Goal: Use online tool/utility: Utilize a website feature to perform a specific function

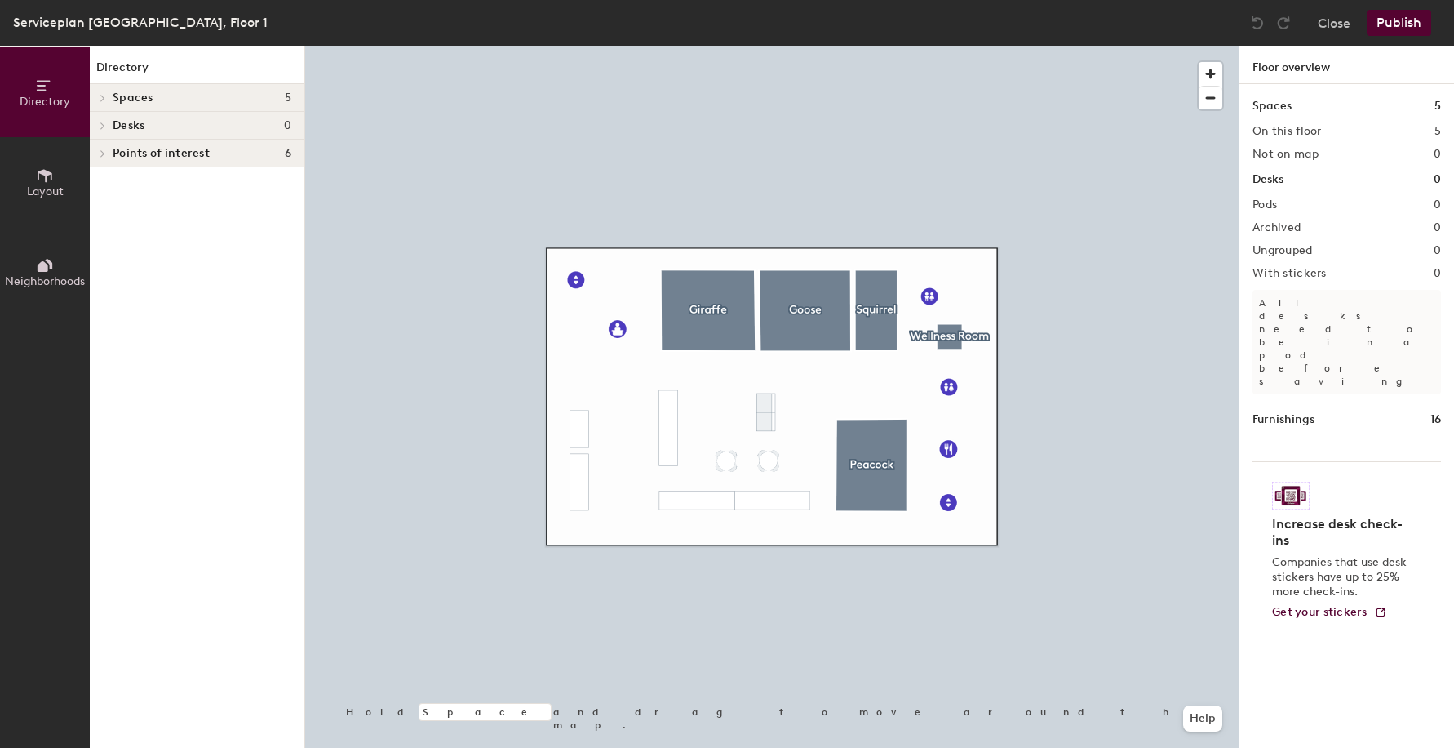
click at [103, 94] on icon at bounding box center [103, 98] width 7 height 8
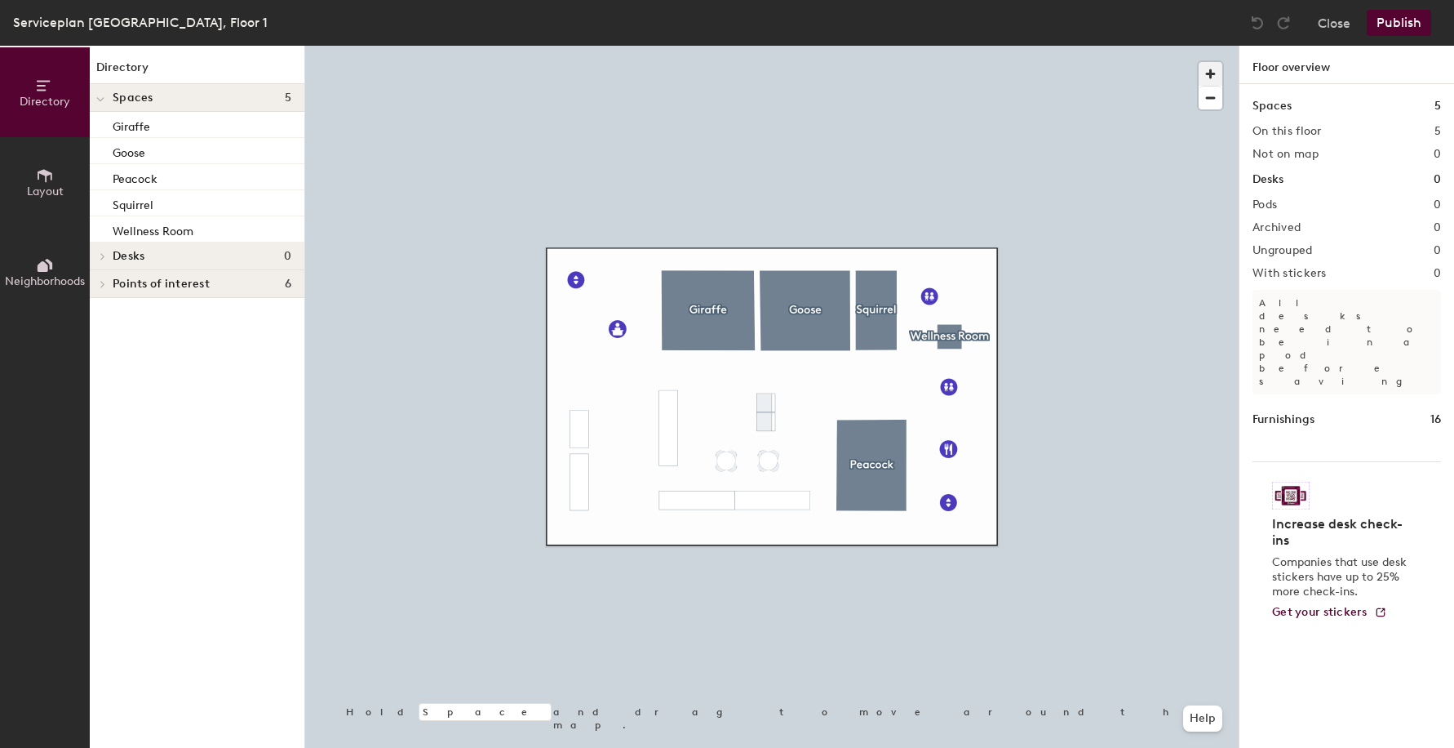
click at [1207, 80] on span "button" at bounding box center [1211, 74] width 24 height 24
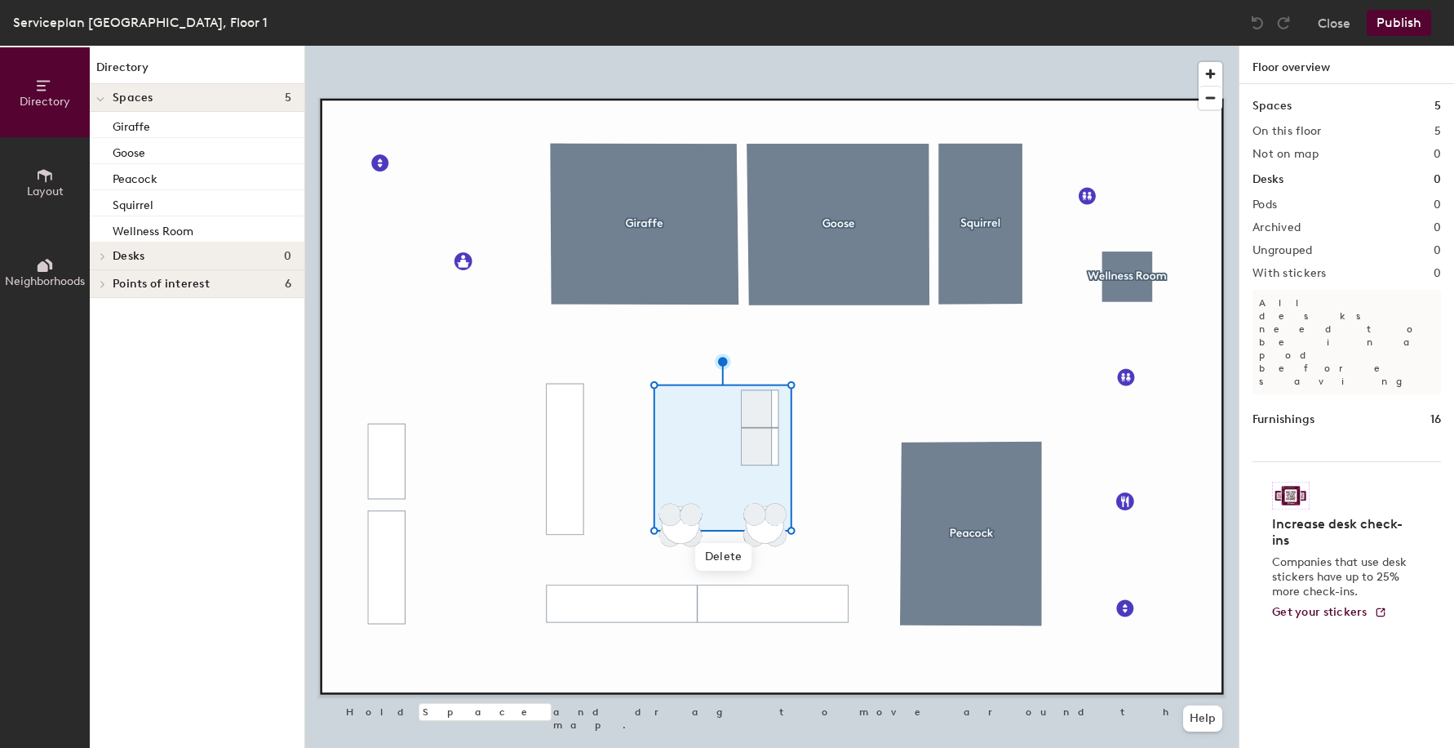
click at [881, 46] on div at bounding box center [772, 46] width 934 height 0
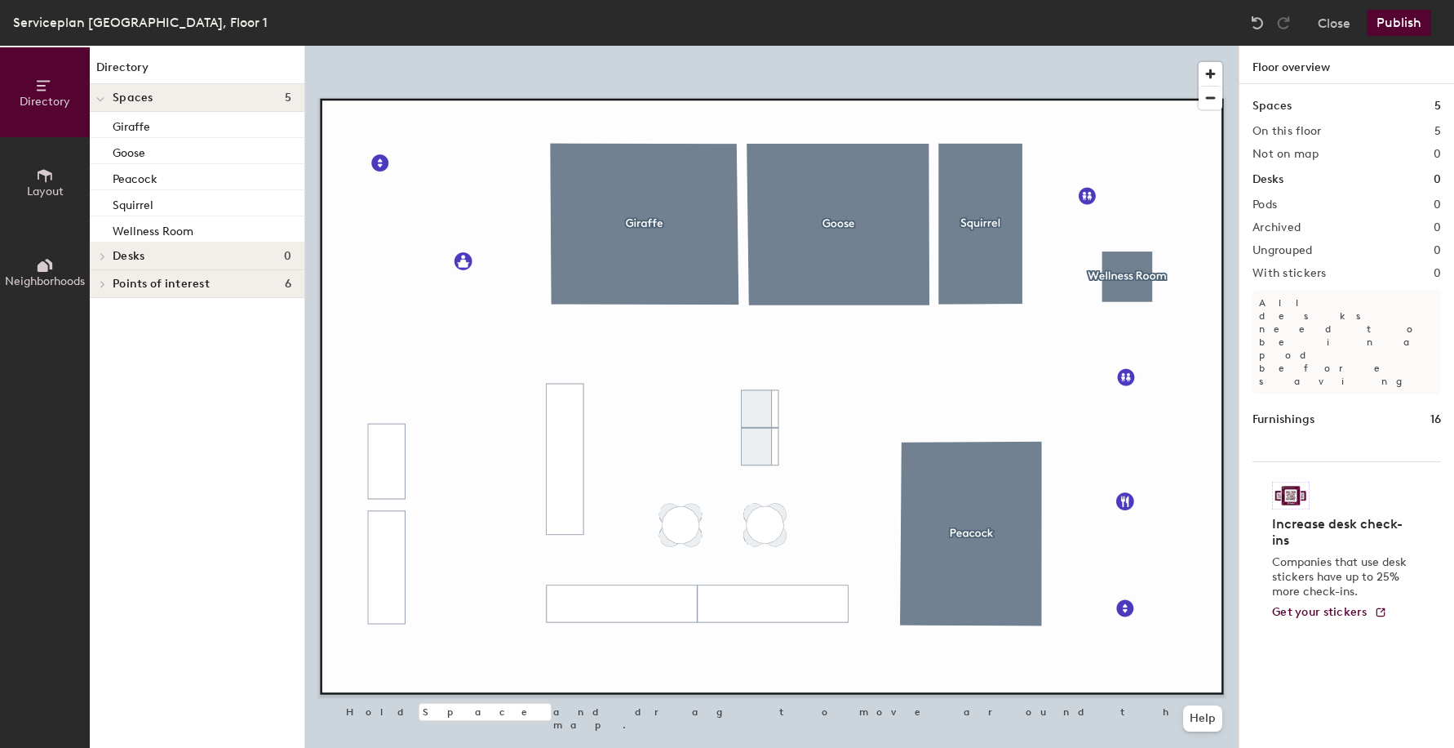
click at [1299, 411] on h1 "Furnishings" at bounding box center [1284, 420] width 62 height 18
click at [1436, 411] on h1 "16" at bounding box center [1436, 420] width 11 height 18
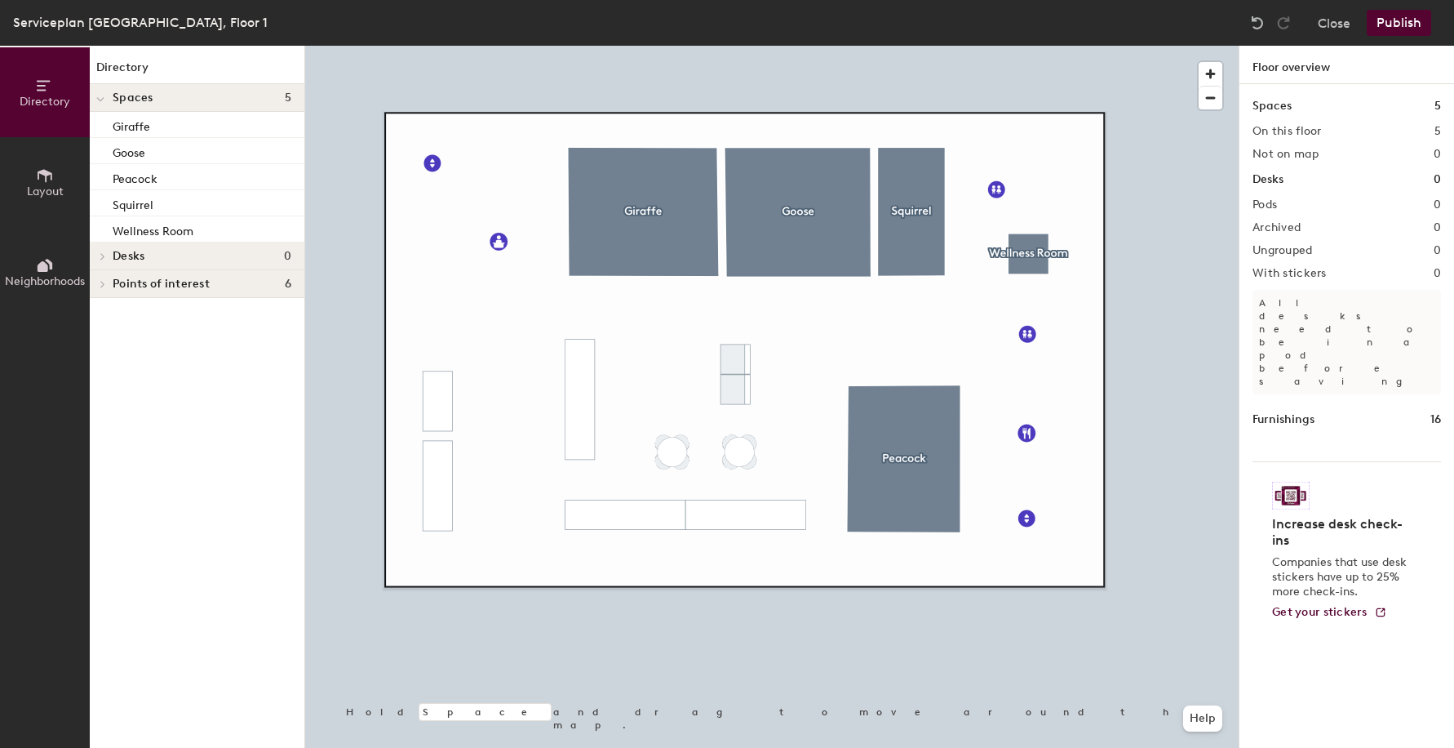
click at [808, 46] on div at bounding box center [772, 46] width 934 height 0
click at [779, 358] on div at bounding box center [809, 398] width 60 height 81
click at [1267, 186] on h1 "Desks" at bounding box center [1268, 180] width 31 height 18
click at [41, 176] on icon at bounding box center [45, 175] width 18 height 18
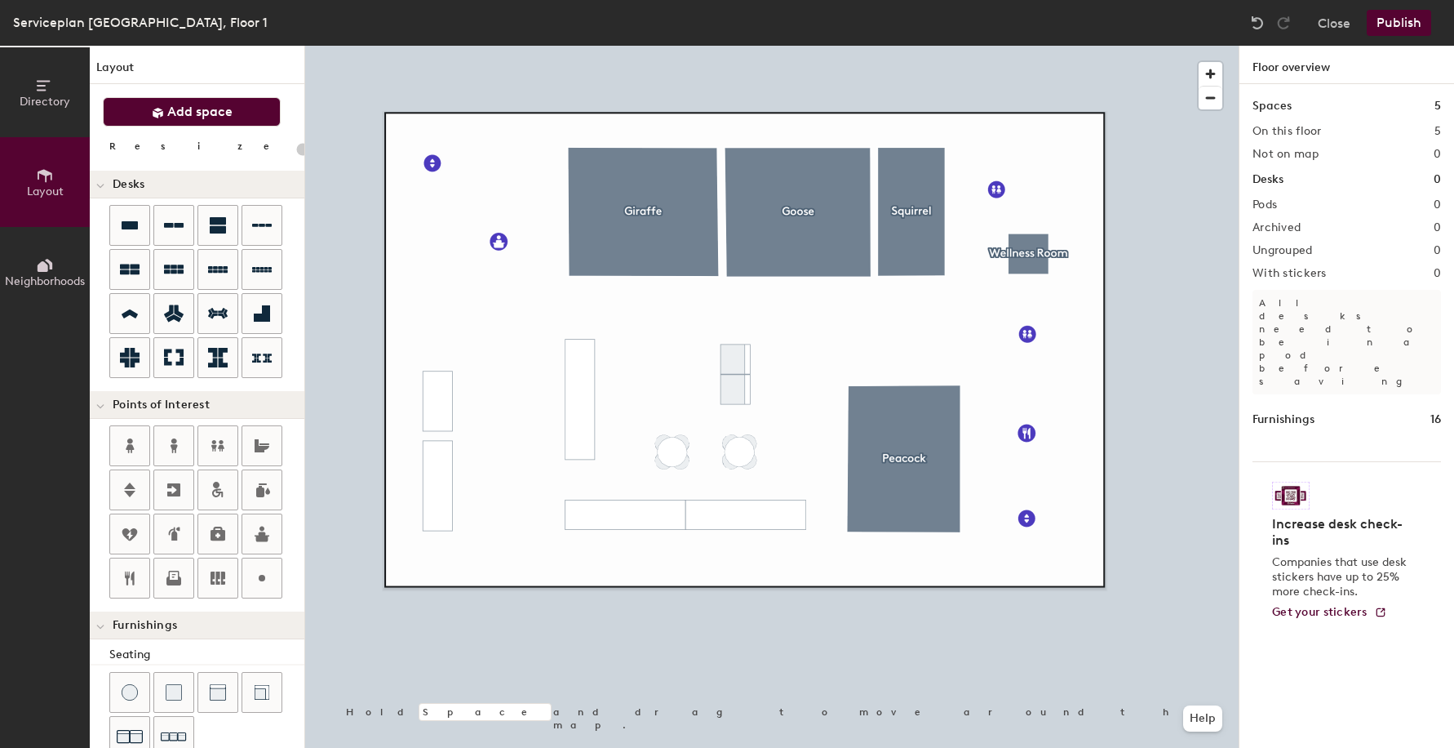
click at [174, 113] on span "Add space" at bounding box center [199, 112] width 65 height 16
click at [187, 109] on span "Add space" at bounding box center [199, 112] width 65 height 16
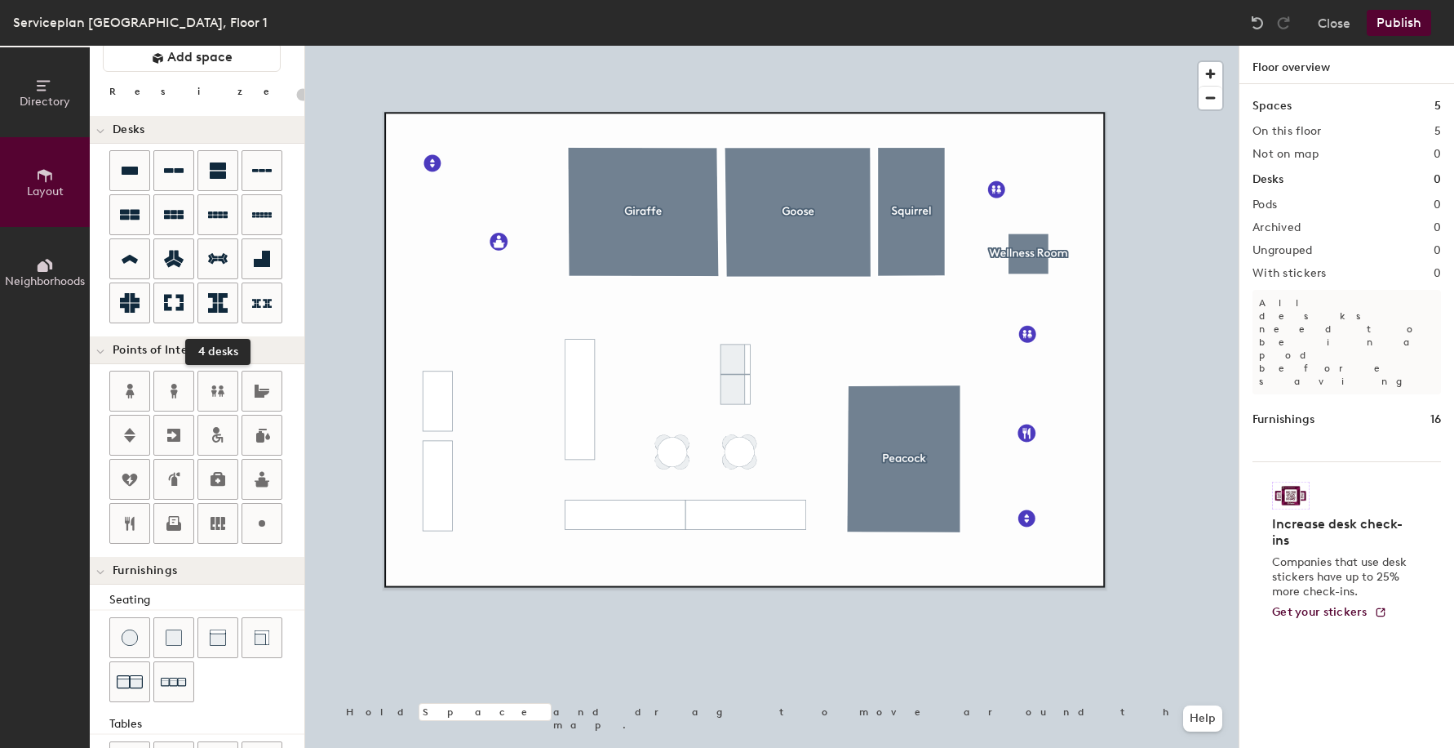
scroll to position [283, 0]
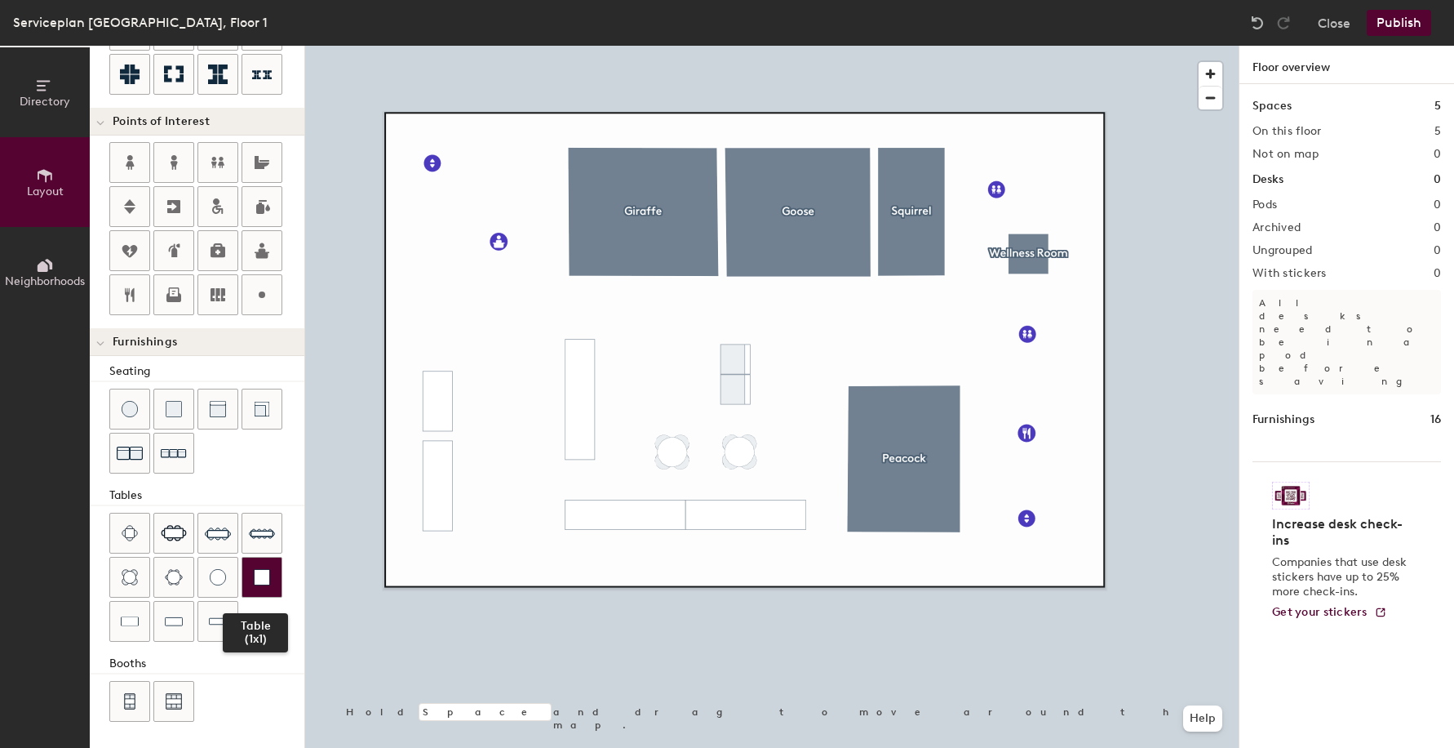
click at [261, 571] on img at bounding box center [262, 577] width 16 height 16
click at [792, 412] on span "Delete" at bounding box center [789, 414] width 57 height 28
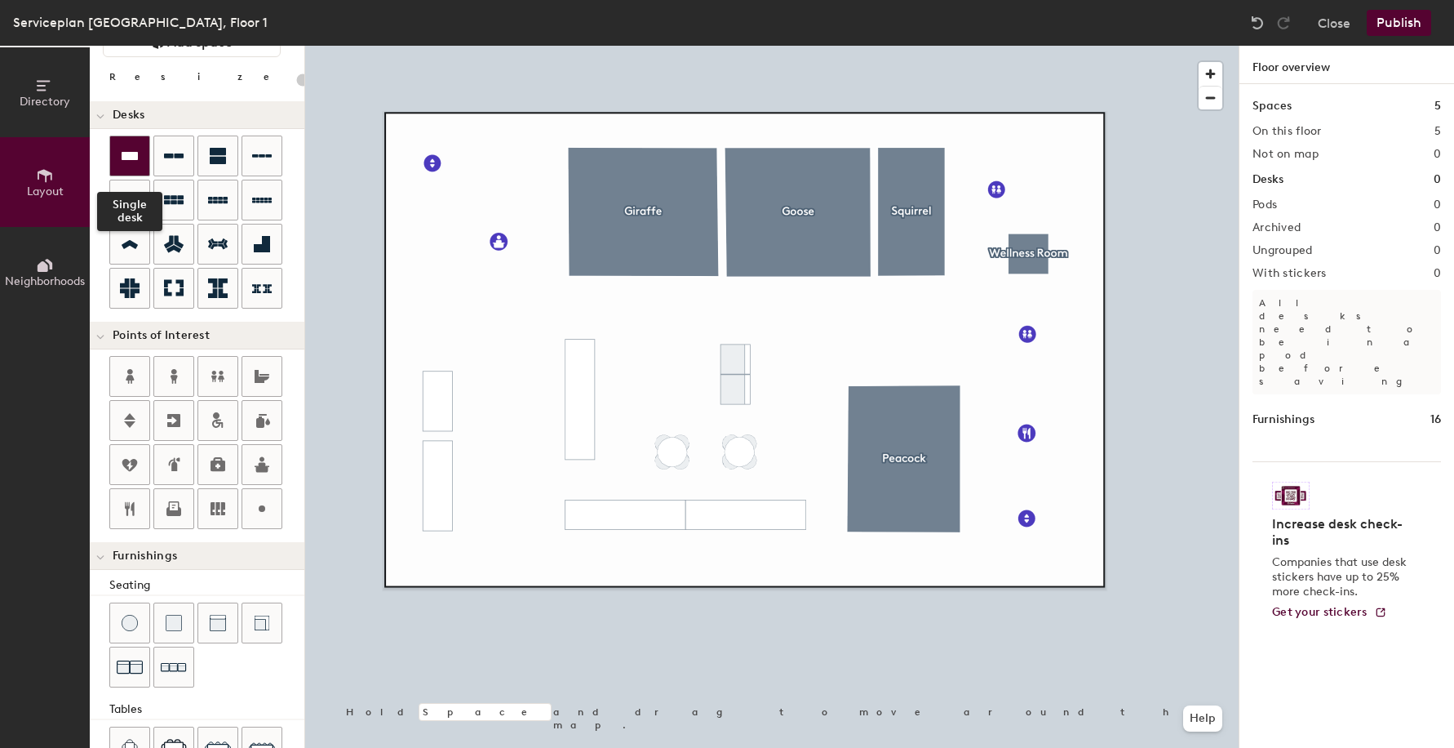
click at [137, 157] on icon at bounding box center [130, 156] width 16 height 8
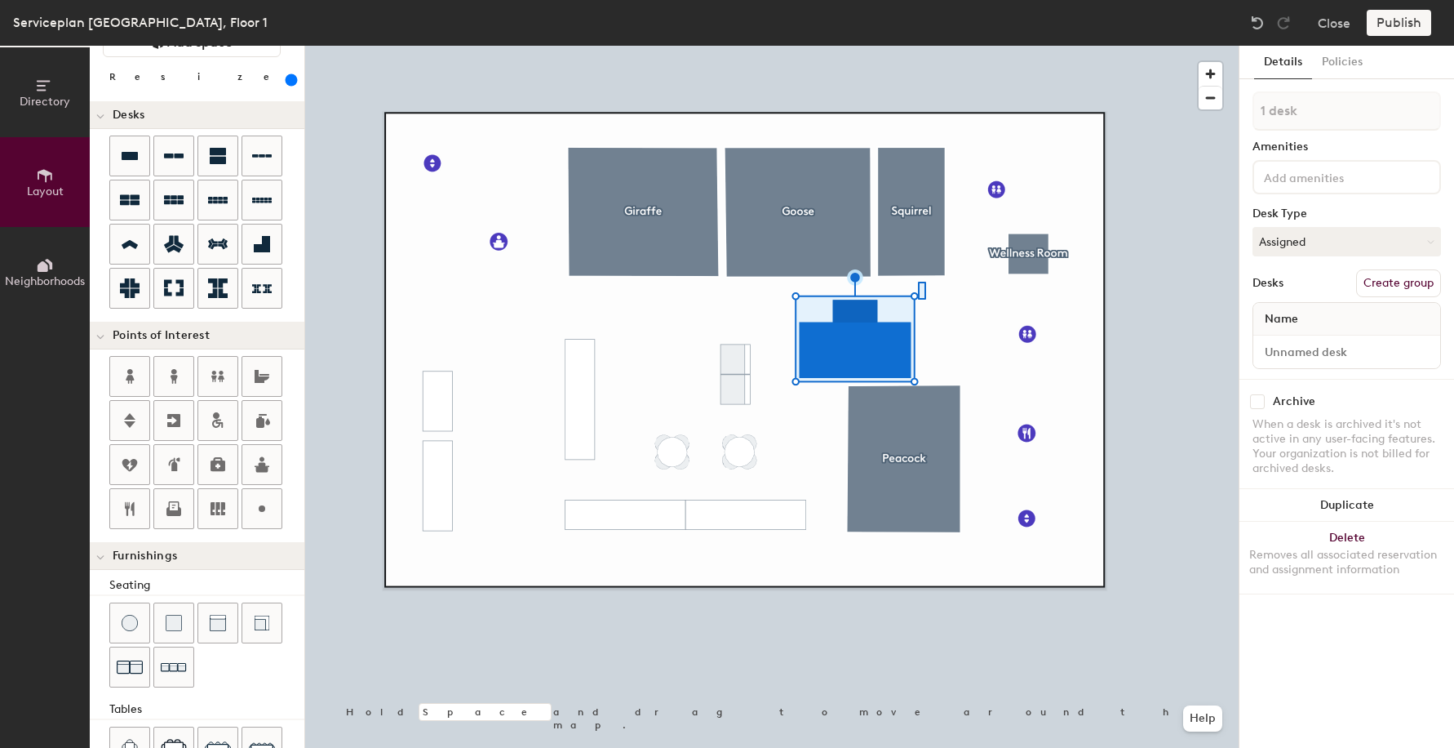
click at [918, 46] on div at bounding box center [772, 46] width 934 height 0
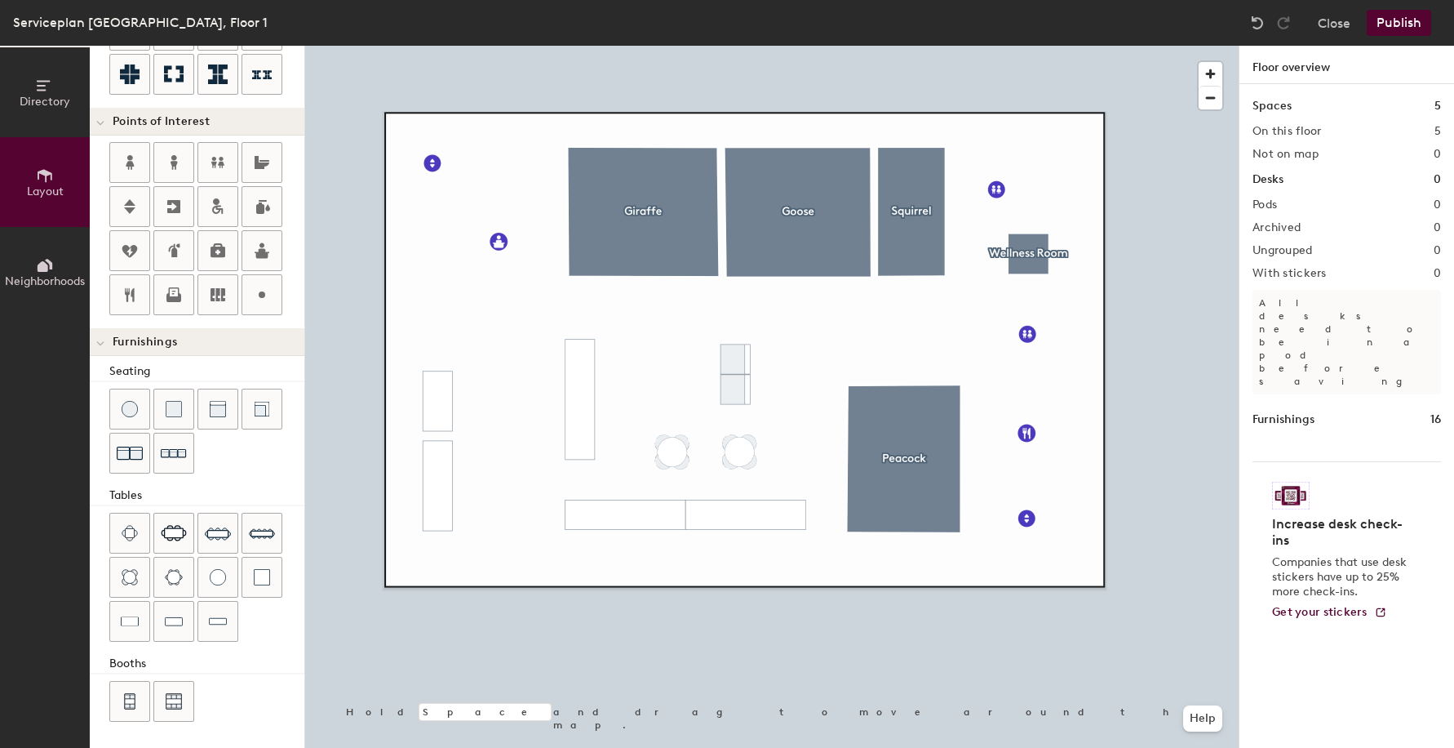
scroll to position [280, 0]
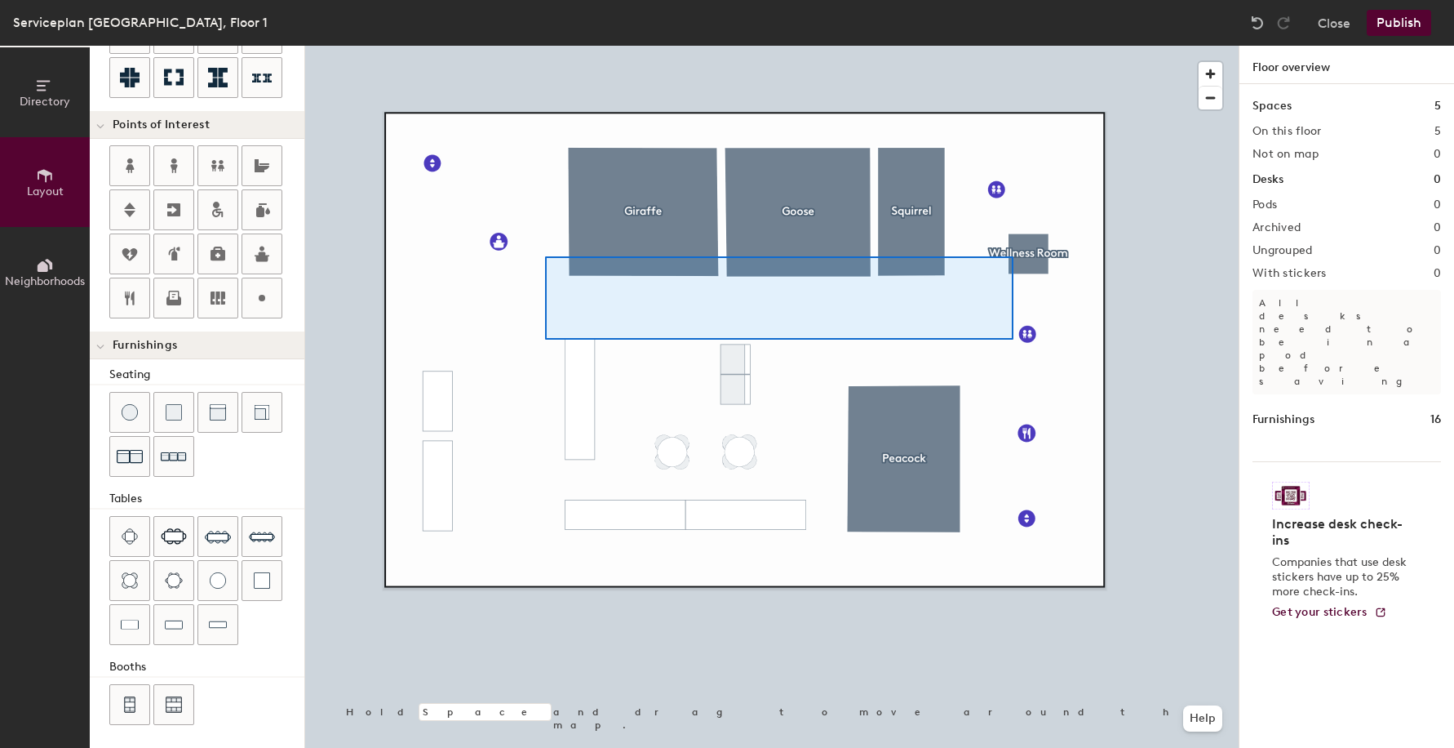
click at [545, 46] on div at bounding box center [772, 46] width 934 height 0
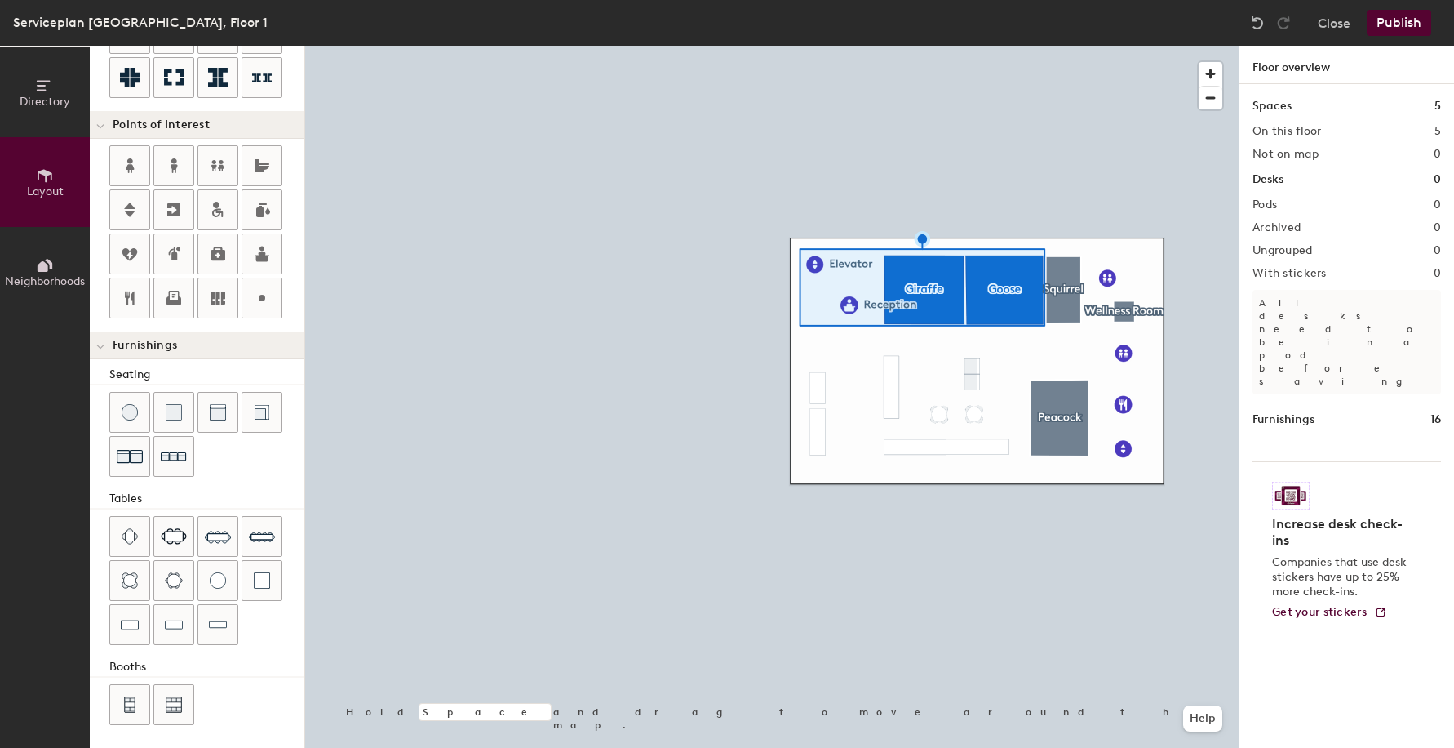
scroll to position [0, 0]
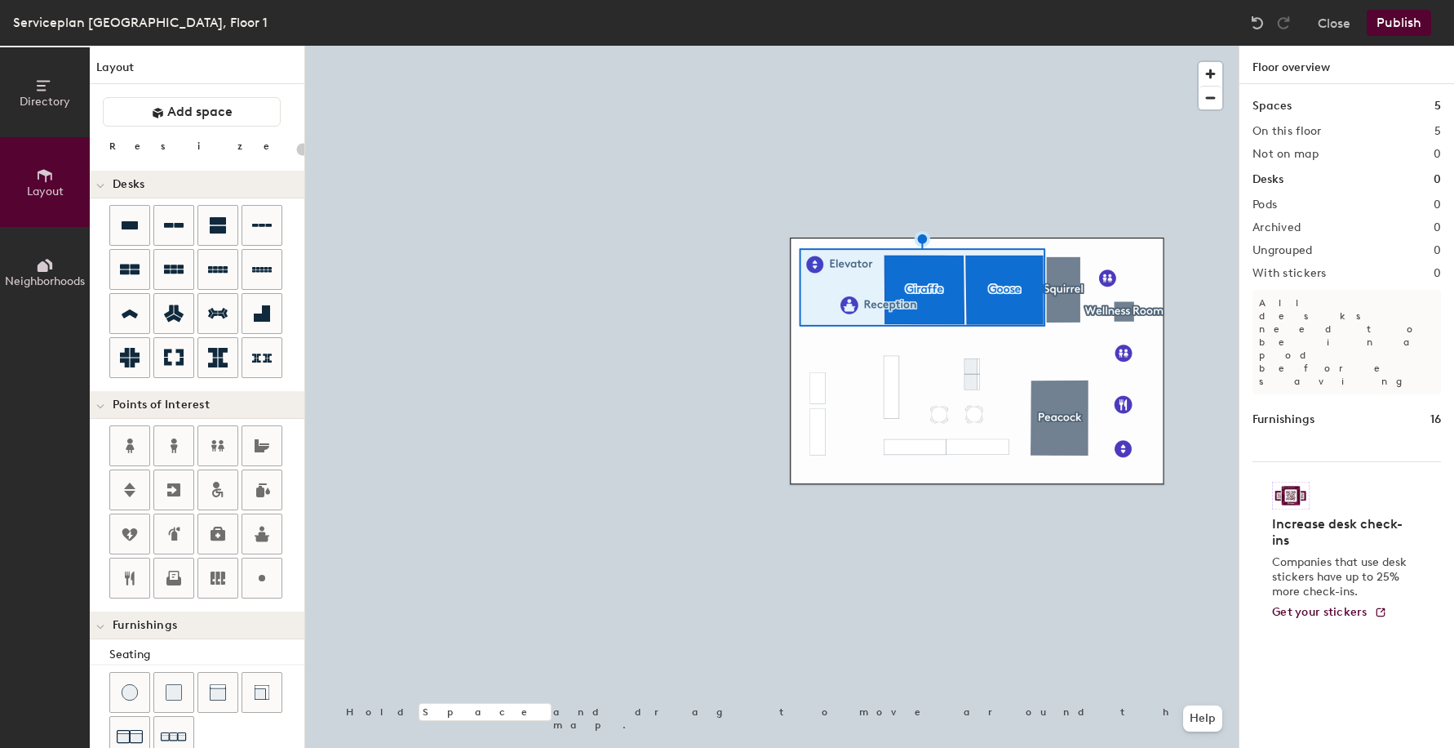
click at [748, 46] on div at bounding box center [772, 46] width 934 height 0
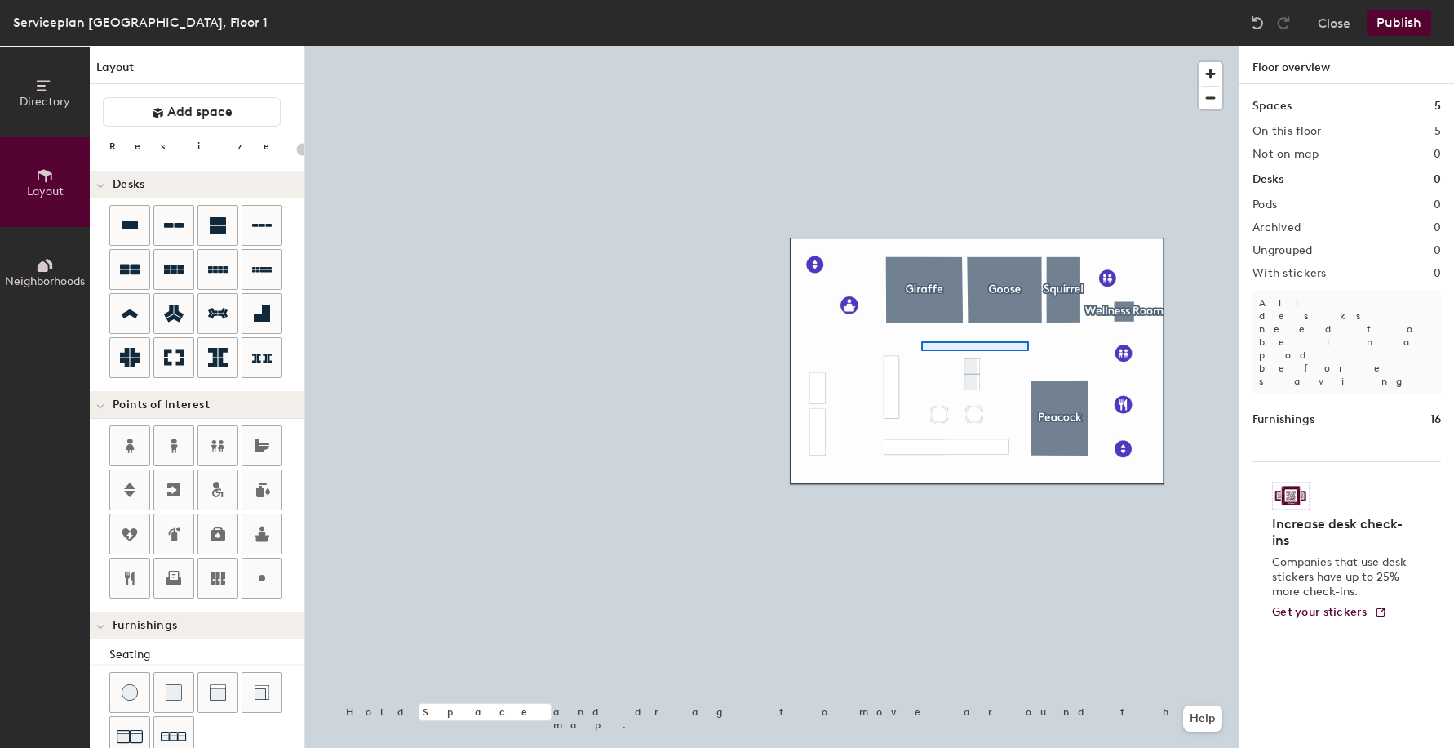
click at [921, 46] on div at bounding box center [772, 46] width 934 height 0
click at [177, 111] on span "Add space" at bounding box center [199, 112] width 65 height 16
click at [143, 108] on button "Add space" at bounding box center [192, 111] width 178 height 29
click at [144, 108] on button "Add space" at bounding box center [192, 111] width 178 height 29
click at [314, 149] on div "Directory Layout Neighborhoods Layout Add space Resize Desks Points of Interest…" at bounding box center [727, 397] width 1454 height 702
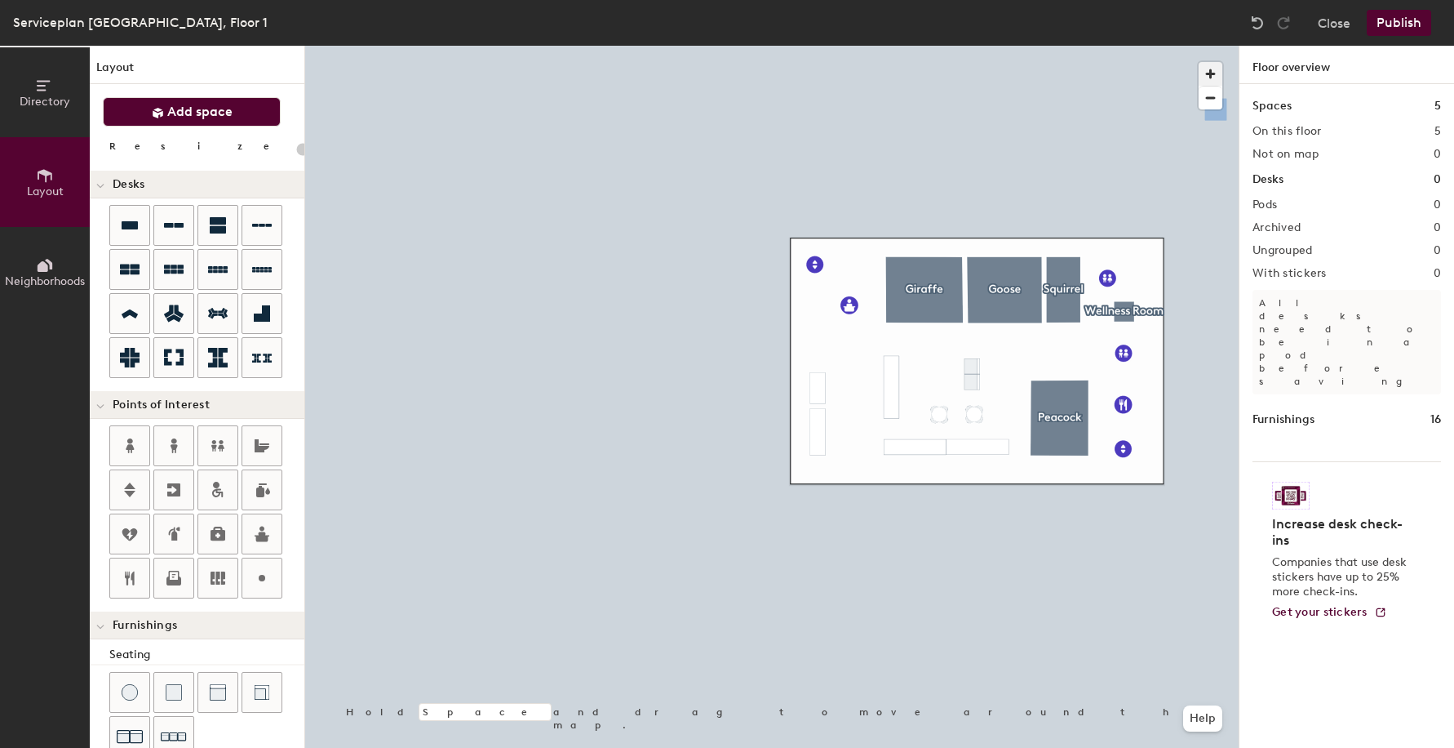
click at [1208, 72] on span "button" at bounding box center [1211, 74] width 24 height 24
click at [241, 106] on button "Add space" at bounding box center [192, 111] width 178 height 29
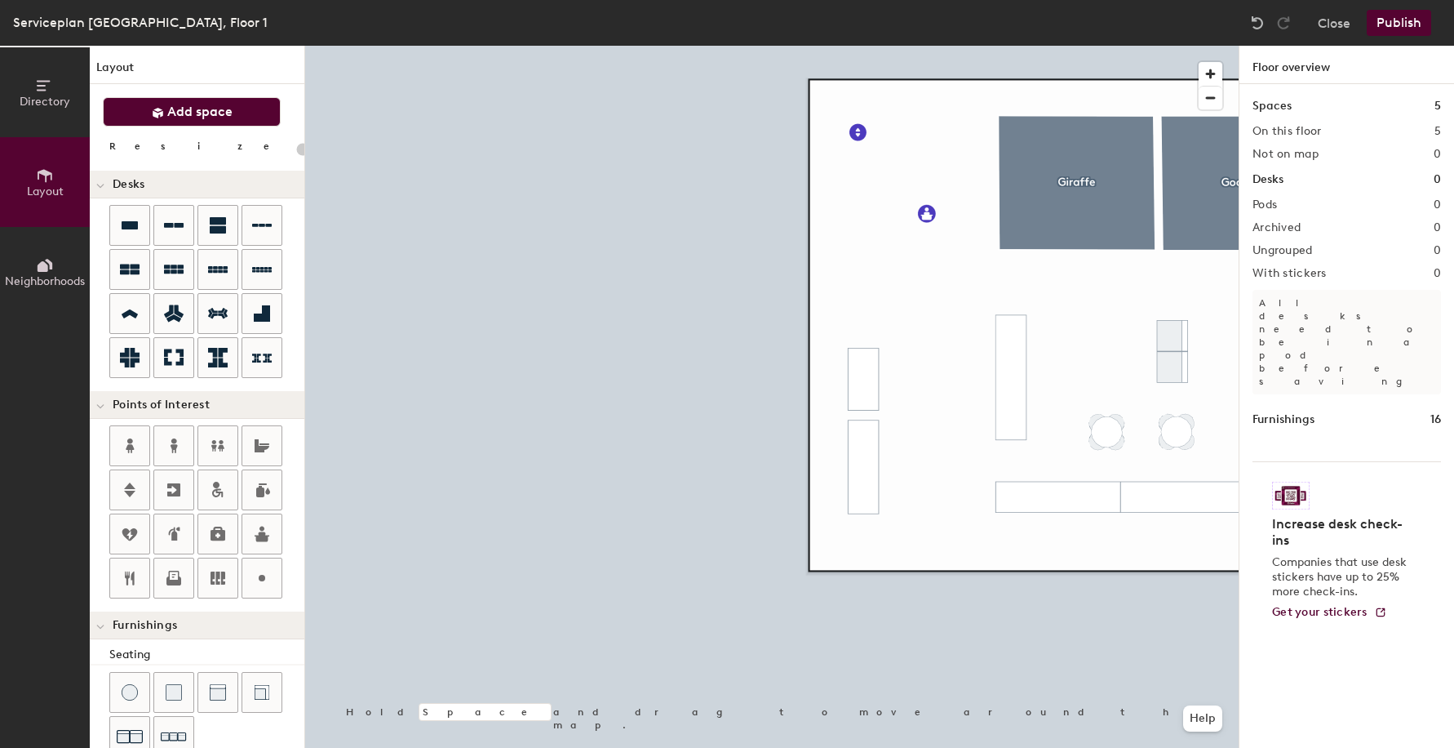
click at [235, 109] on button "Add space" at bounding box center [192, 111] width 178 height 29
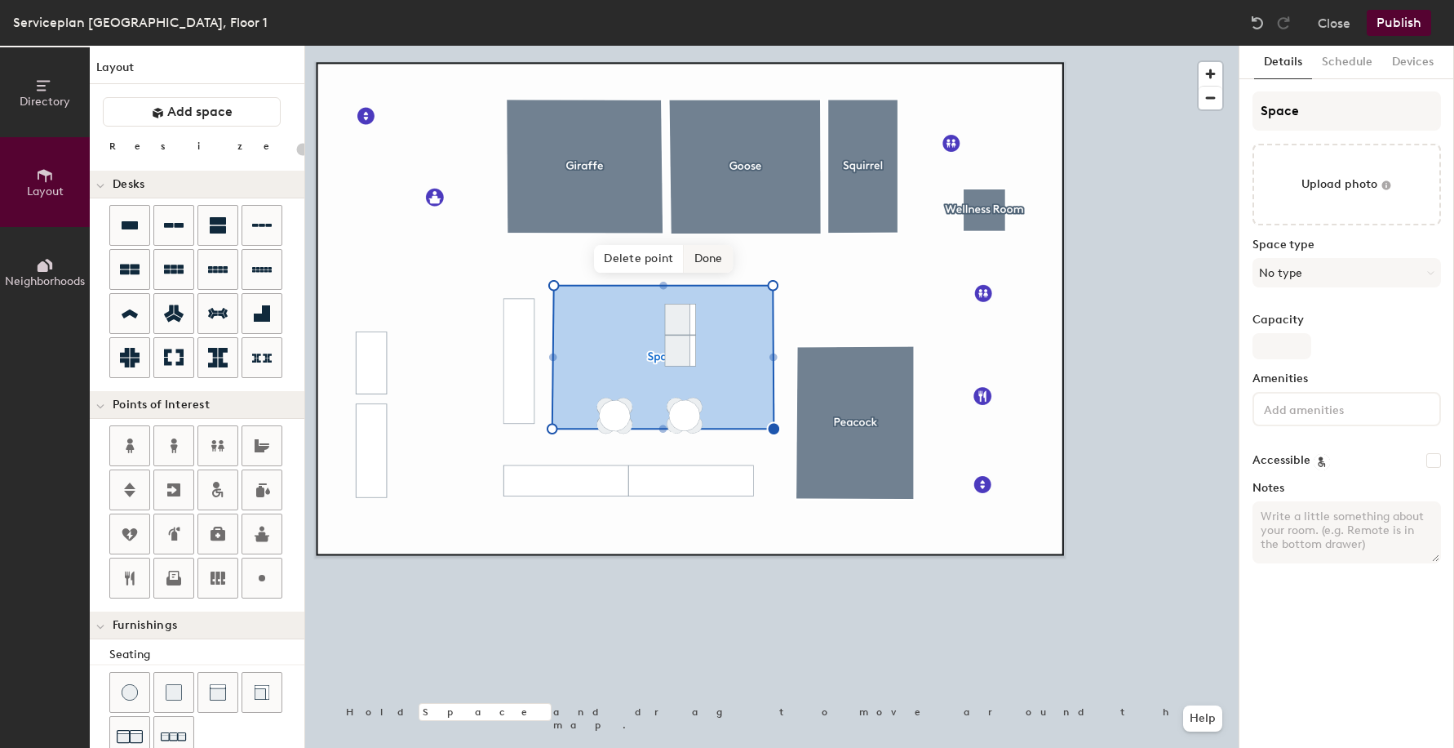
click at [715, 261] on span "Done" at bounding box center [709, 259] width 48 height 28
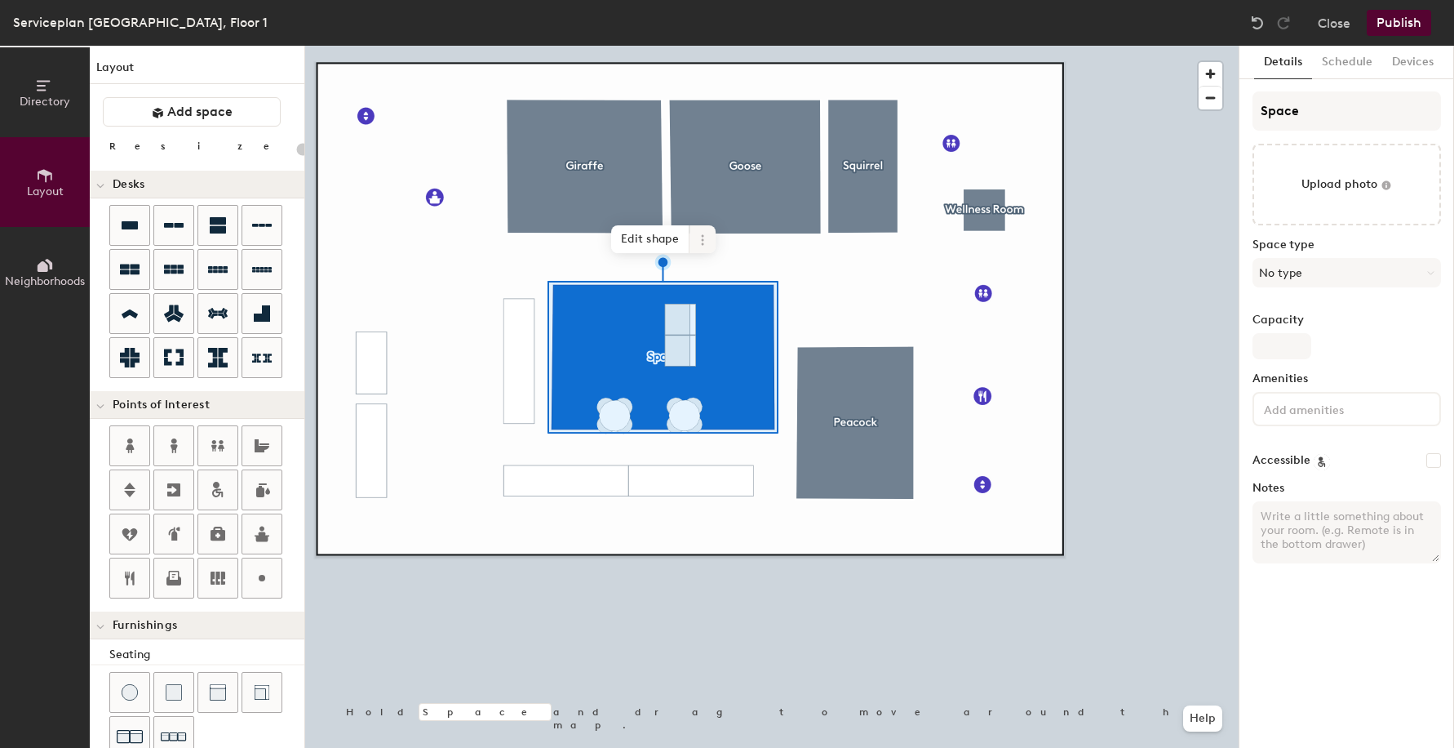
click at [699, 234] on icon at bounding box center [702, 239] width 13 height 13
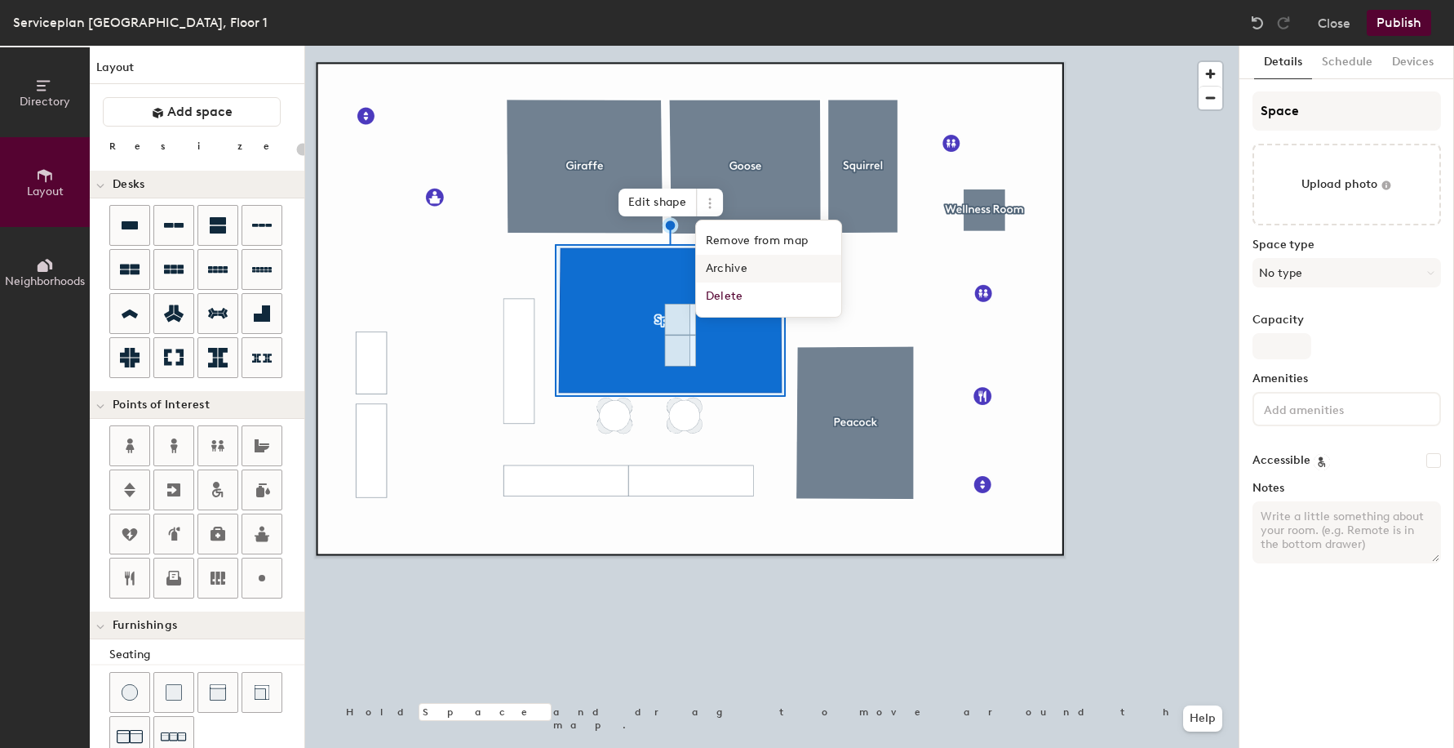
click at [917, 46] on div at bounding box center [772, 46] width 934 height 0
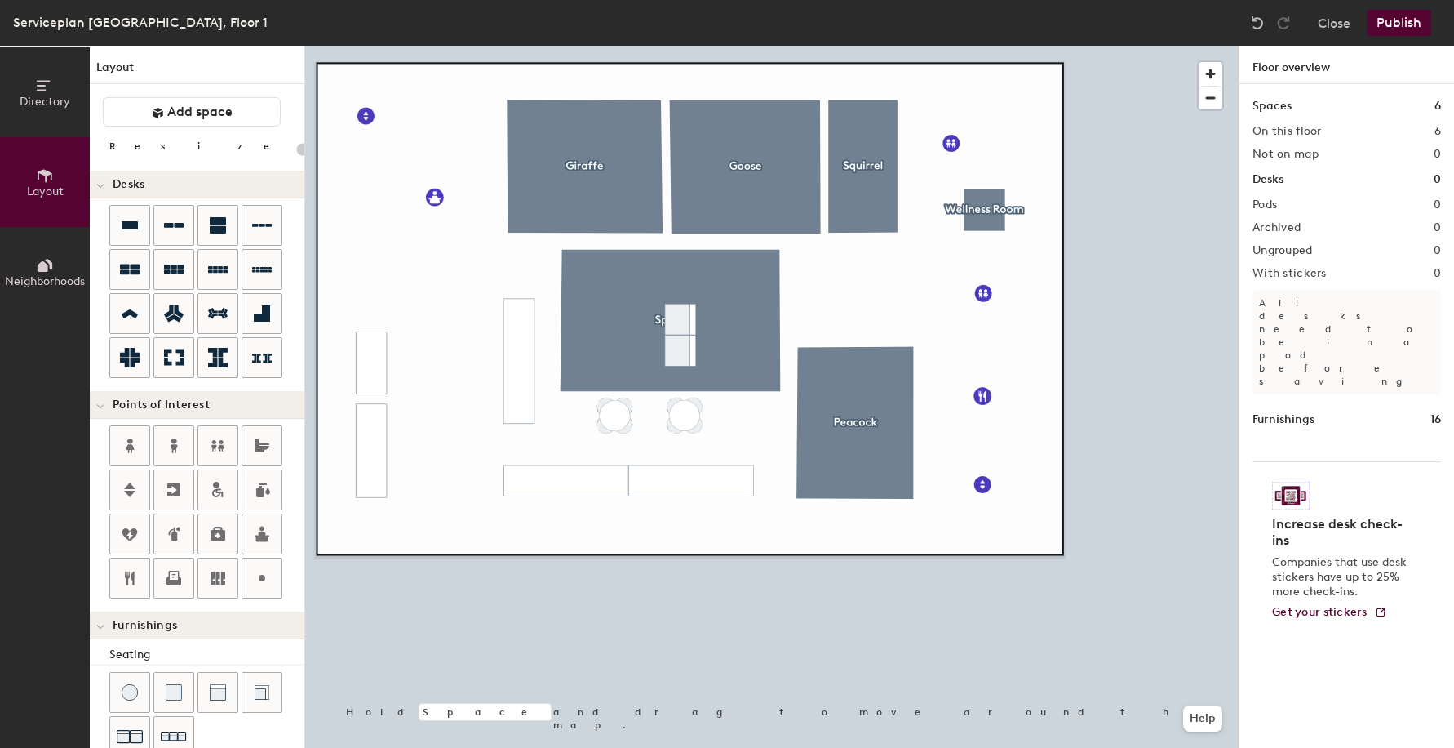
click at [679, 46] on div at bounding box center [772, 46] width 934 height 0
click at [668, 46] on div at bounding box center [772, 46] width 934 height 0
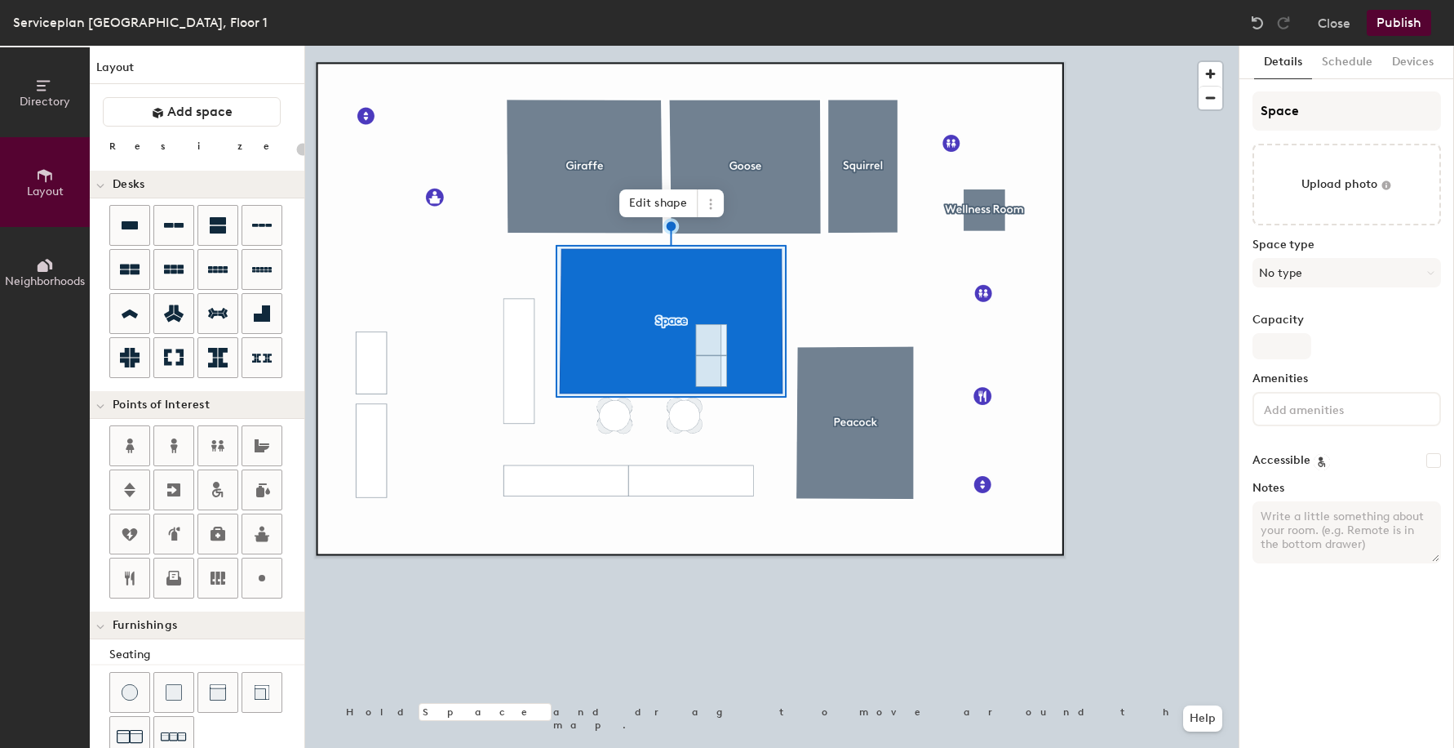
click at [871, 46] on div at bounding box center [772, 46] width 934 height 0
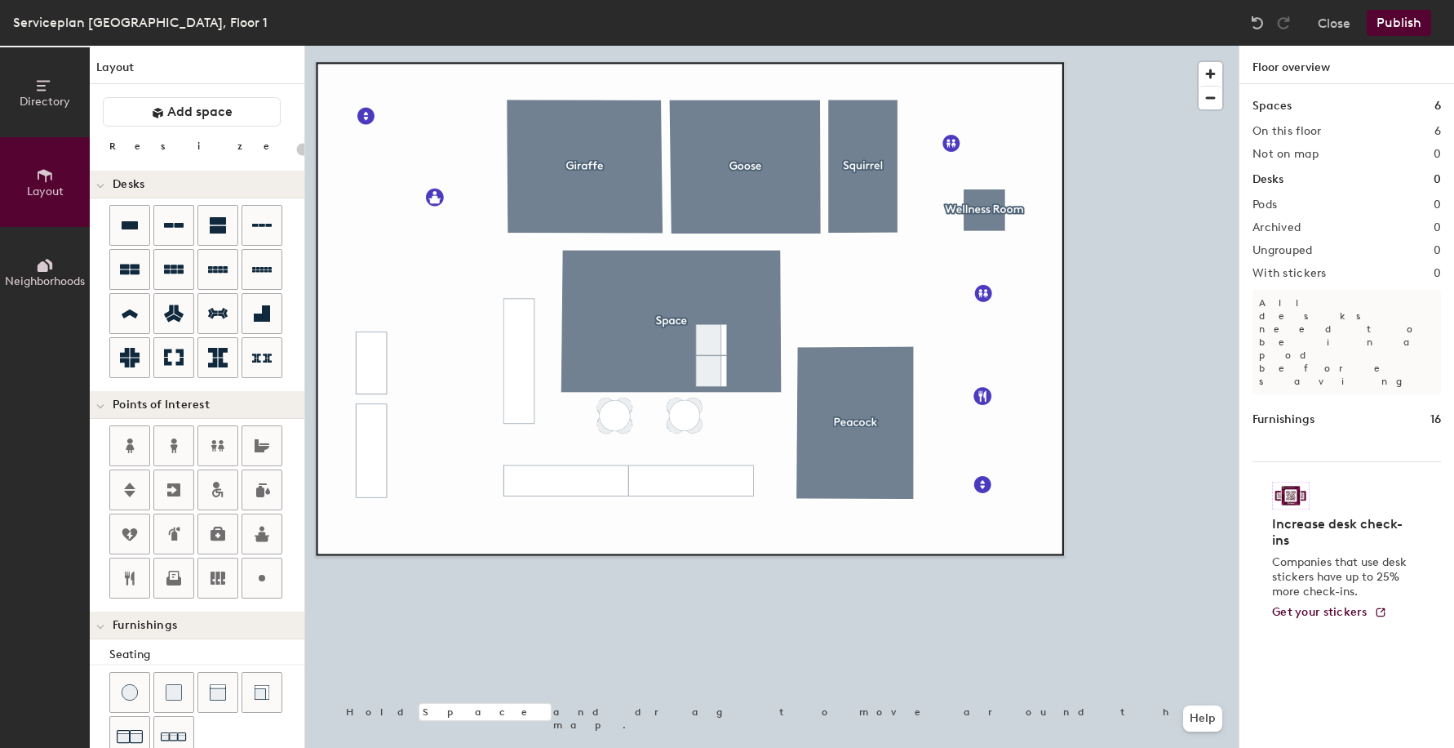
type input "20"
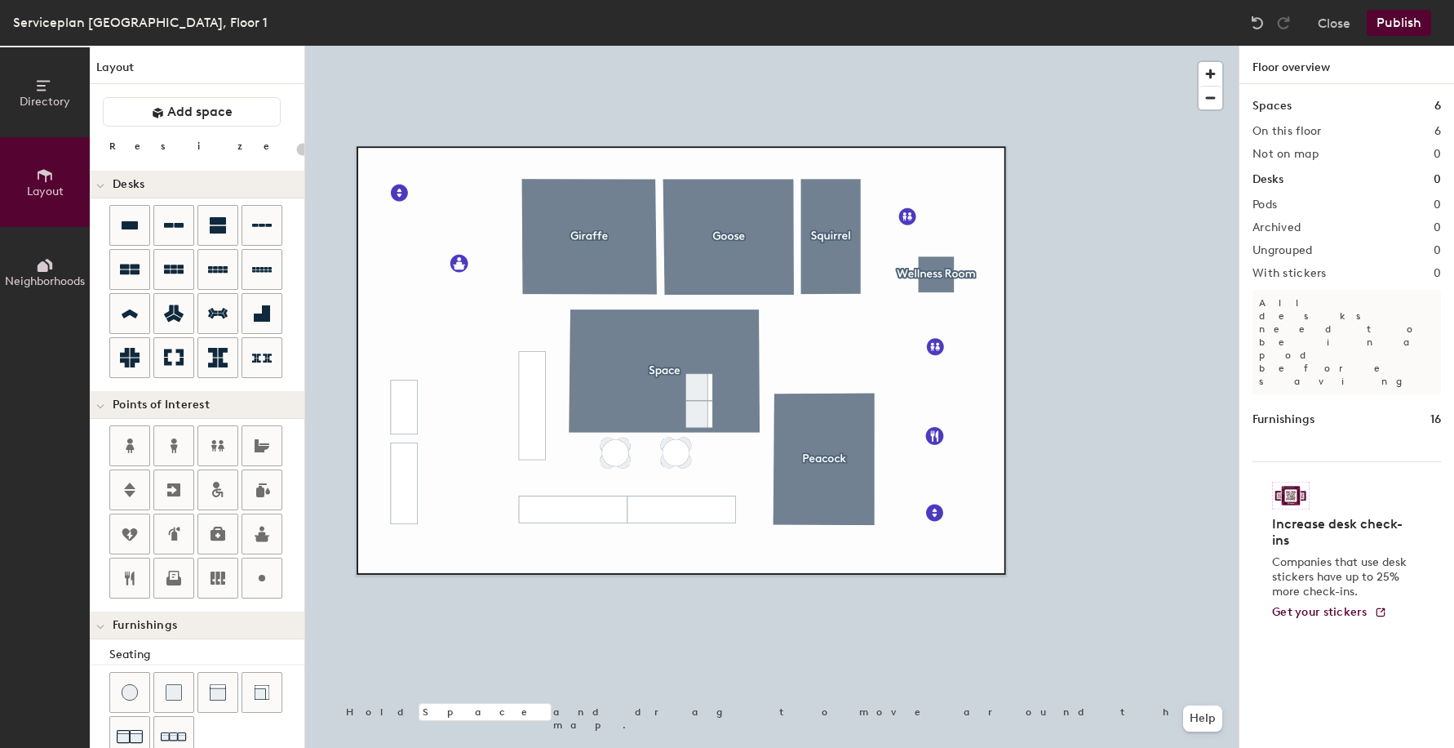
click at [42, 77] on icon at bounding box center [45, 86] width 18 height 18
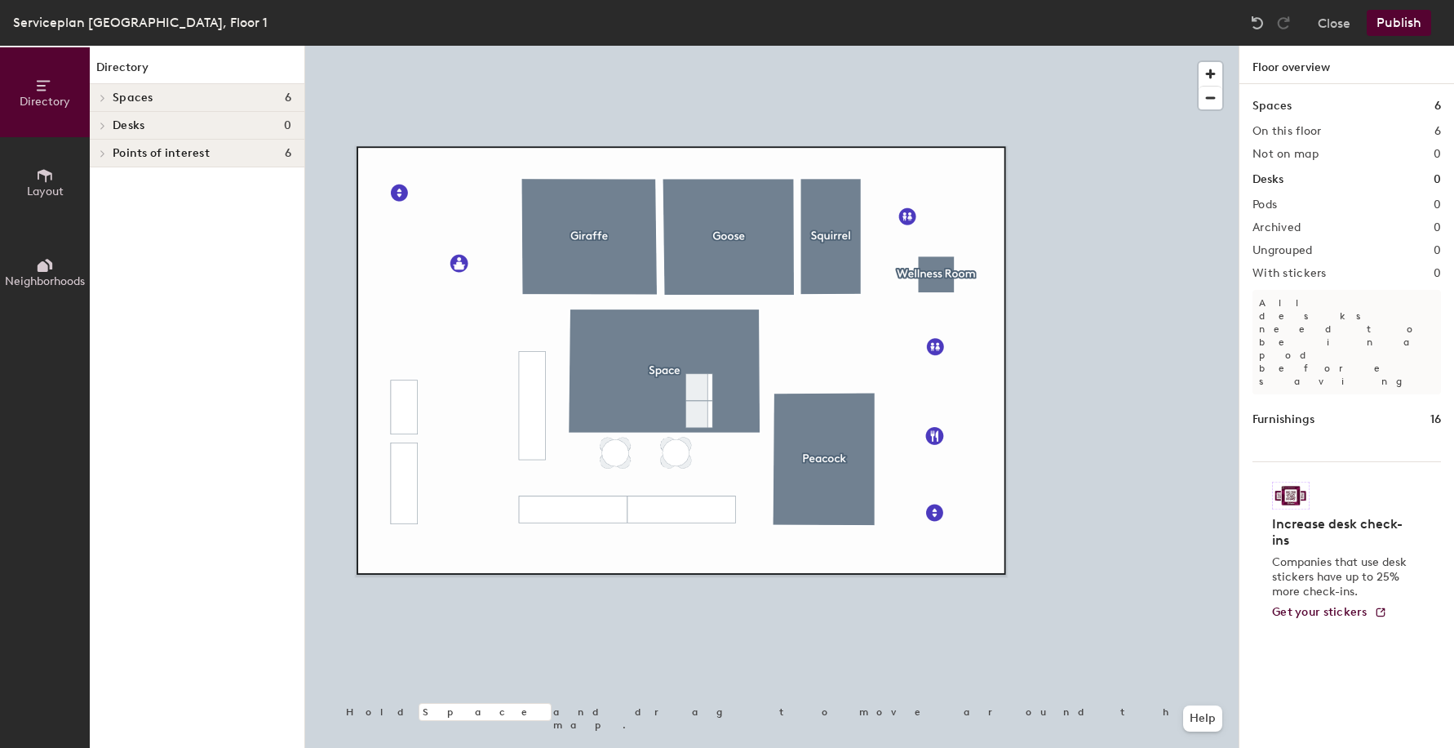
click at [104, 95] on icon at bounding box center [103, 98] width 7 height 8
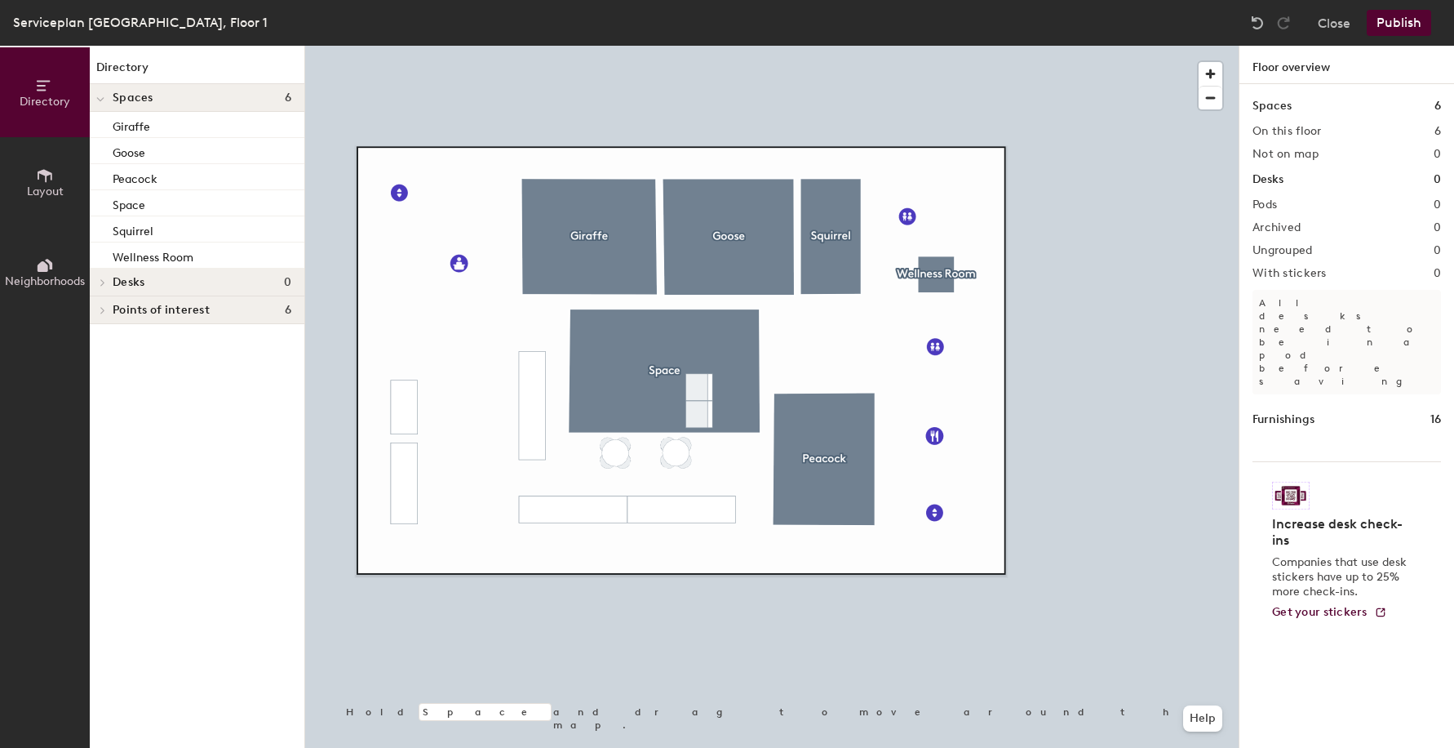
click at [200, 87] on div "Spaces 6" at bounding box center [197, 98] width 215 height 28
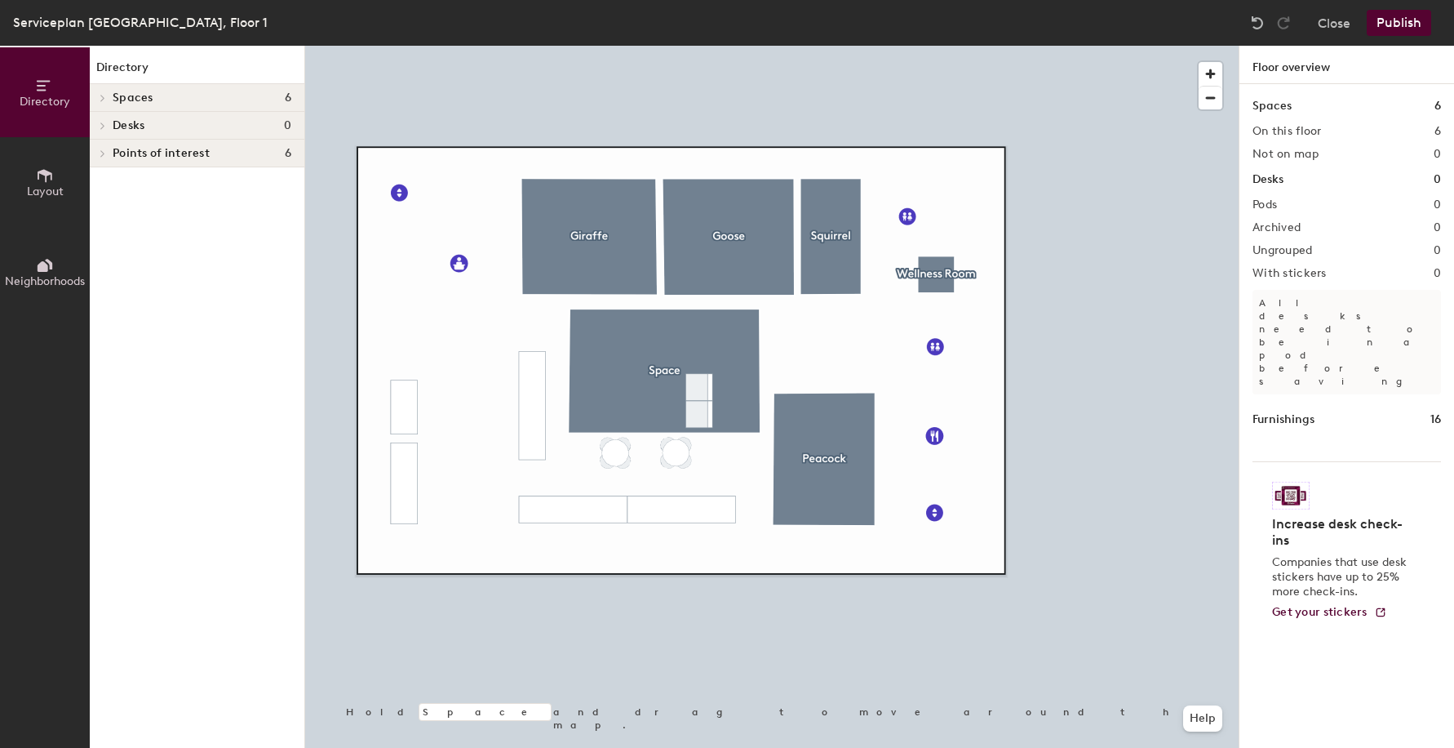
click at [200, 87] on div "Spaces 6" at bounding box center [197, 98] width 215 height 28
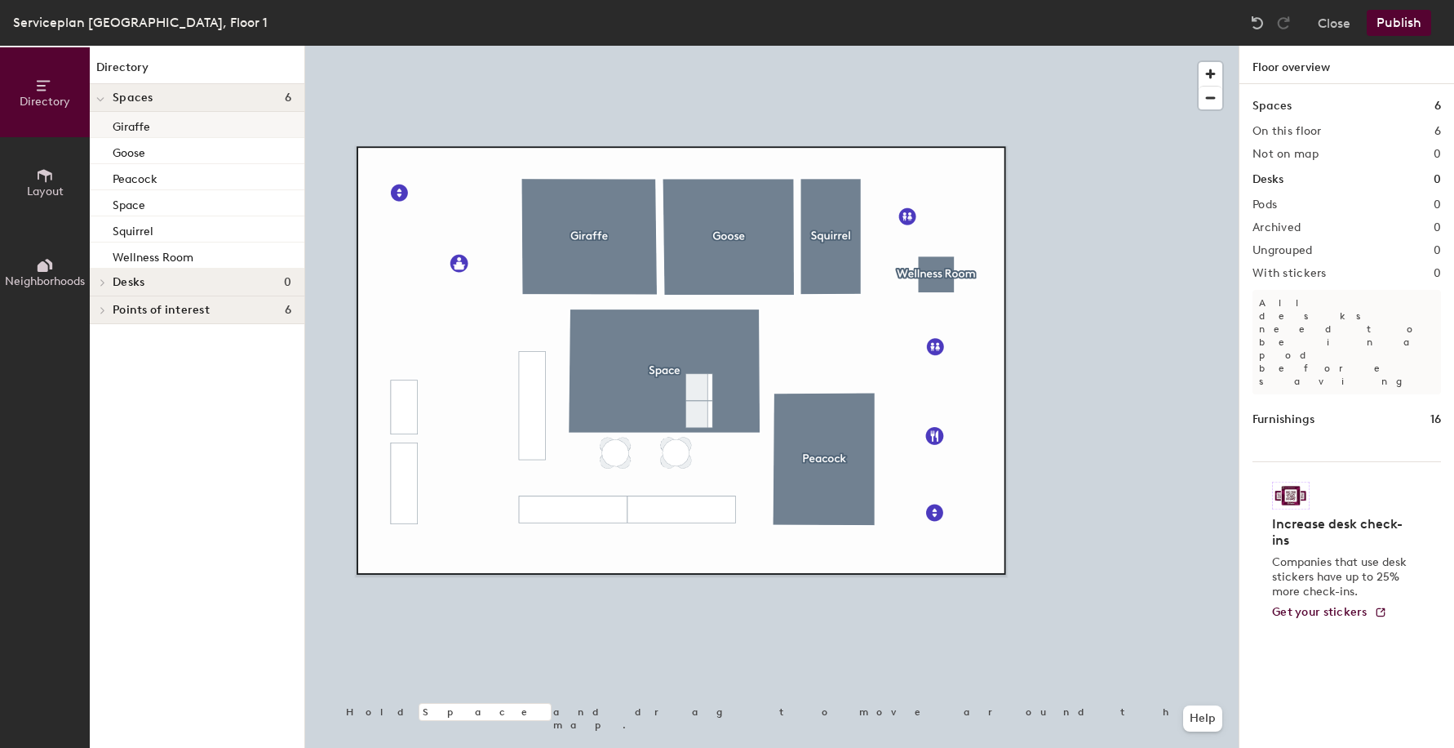
click at [615, 46] on div at bounding box center [772, 46] width 934 height 0
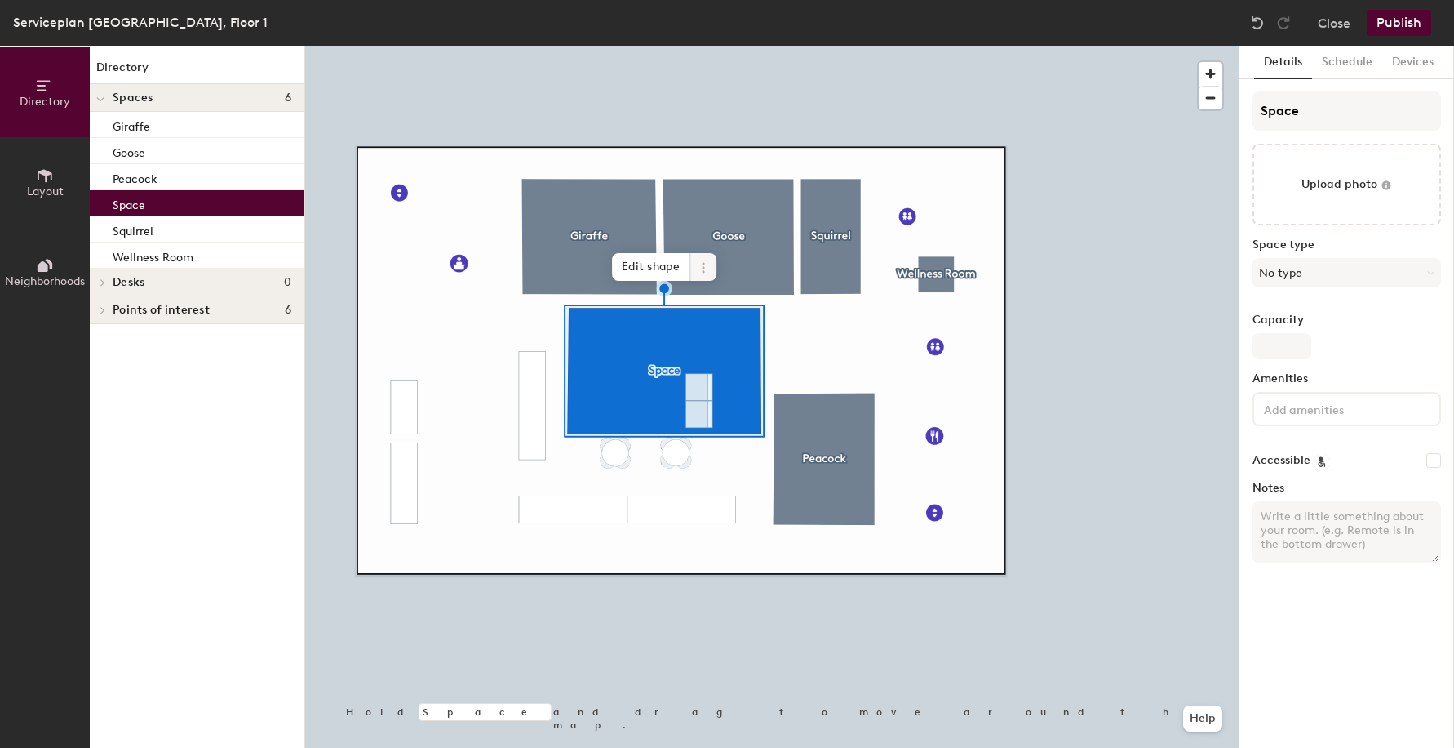
click at [699, 261] on icon at bounding box center [703, 267] width 13 height 13
click at [730, 300] on span "Remove from map" at bounding box center [762, 305] width 145 height 28
